Goal: Communication & Community: Connect with others

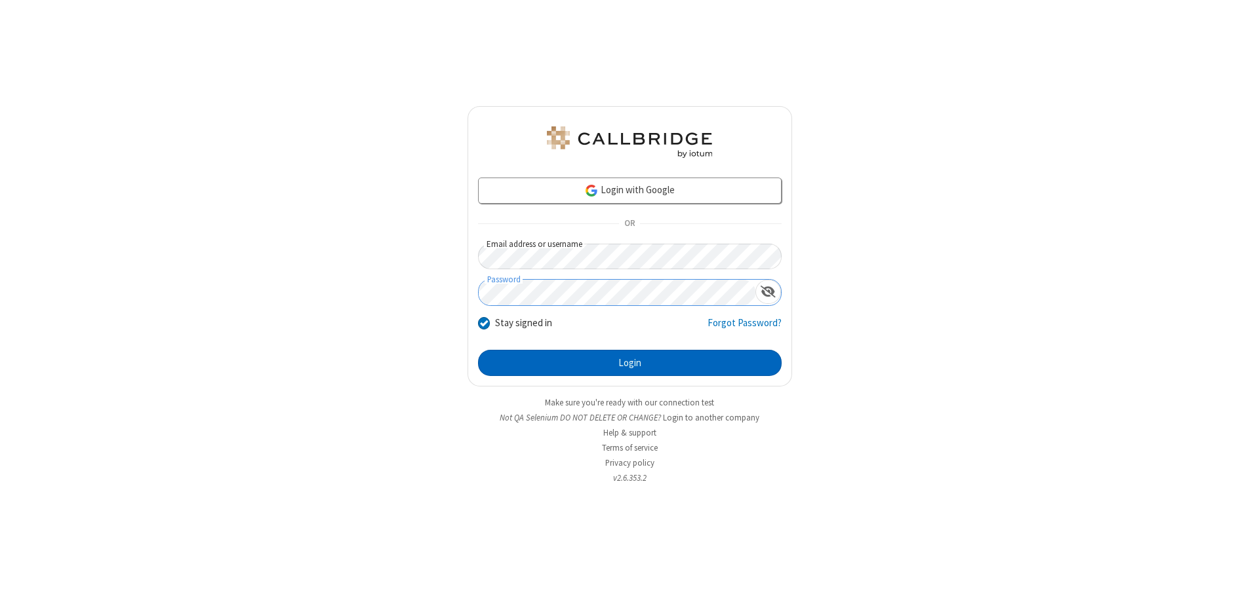
click at [629, 363] on button "Login" at bounding box center [629, 363] width 303 height 26
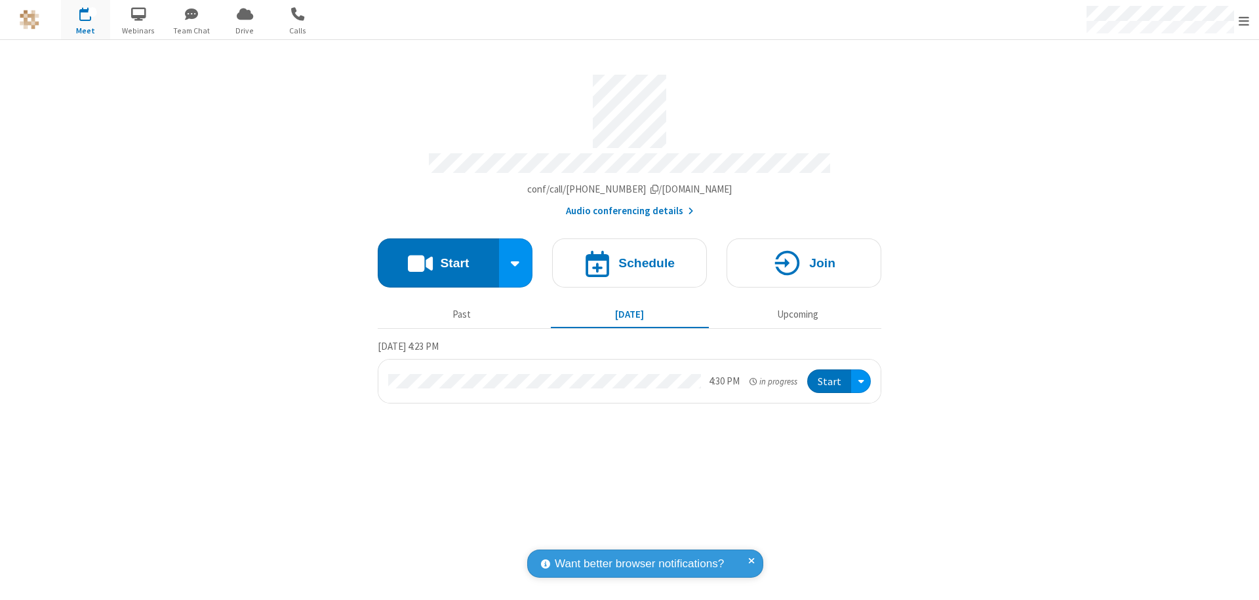
click at [191, 14] on span "button" at bounding box center [191, 14] width 49 height 22
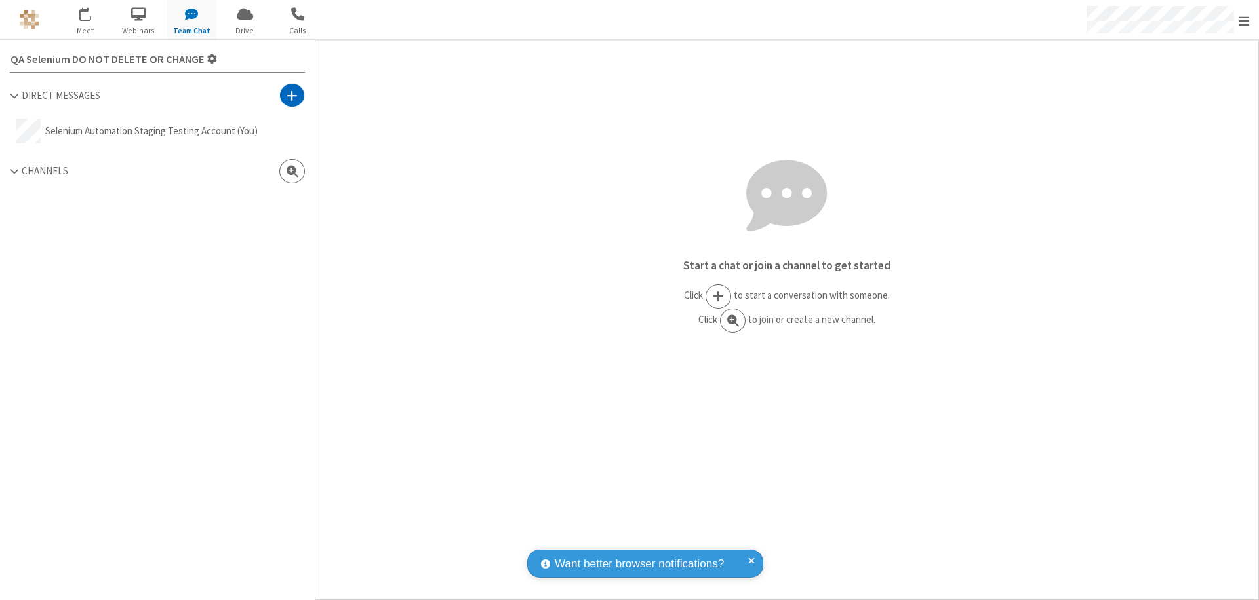
click at [292, 95] on span at bounding box center [291, 95] width 11 height 13
